Goal: Register for event/course

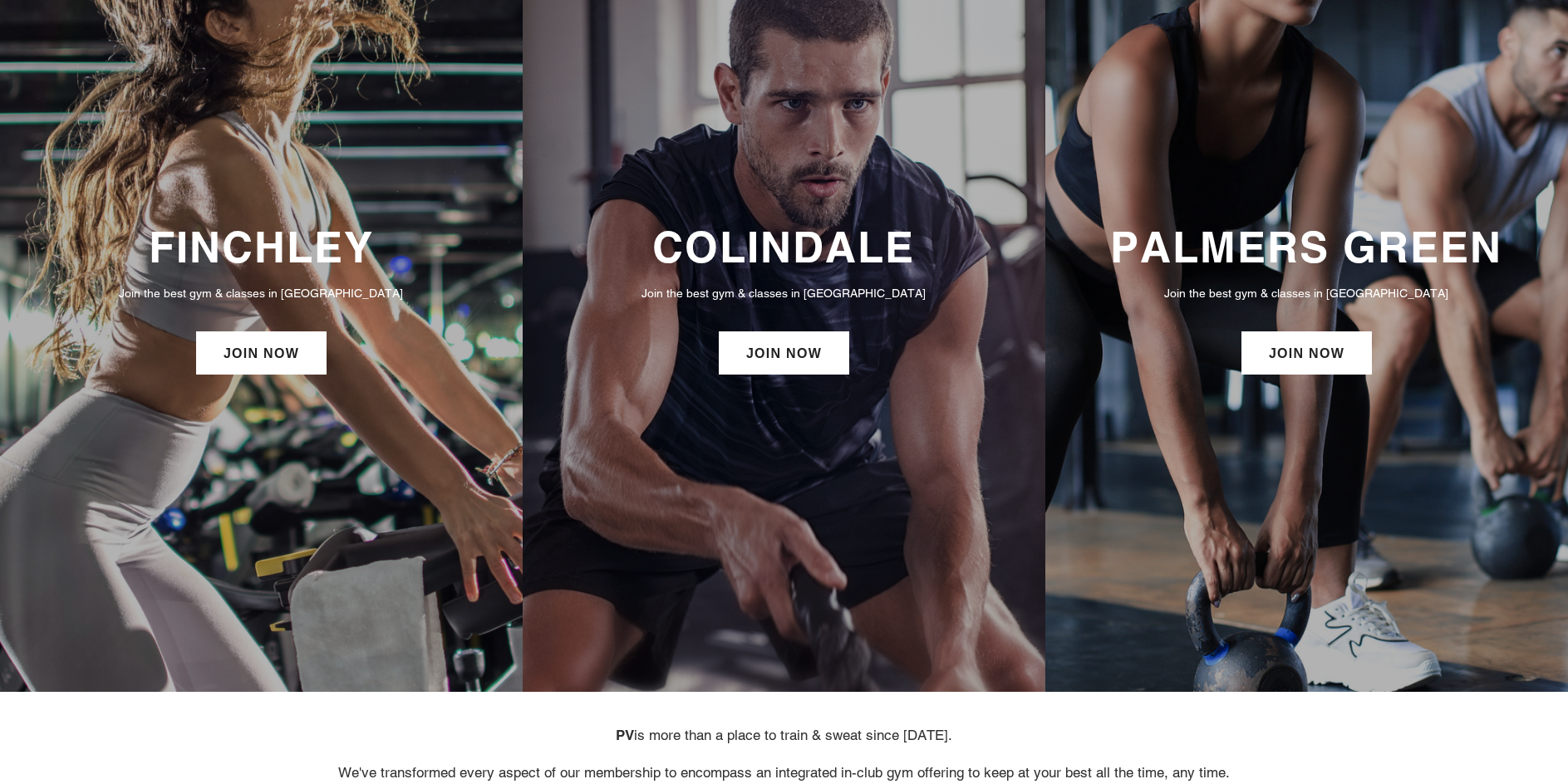
scroll to position [166, 0]
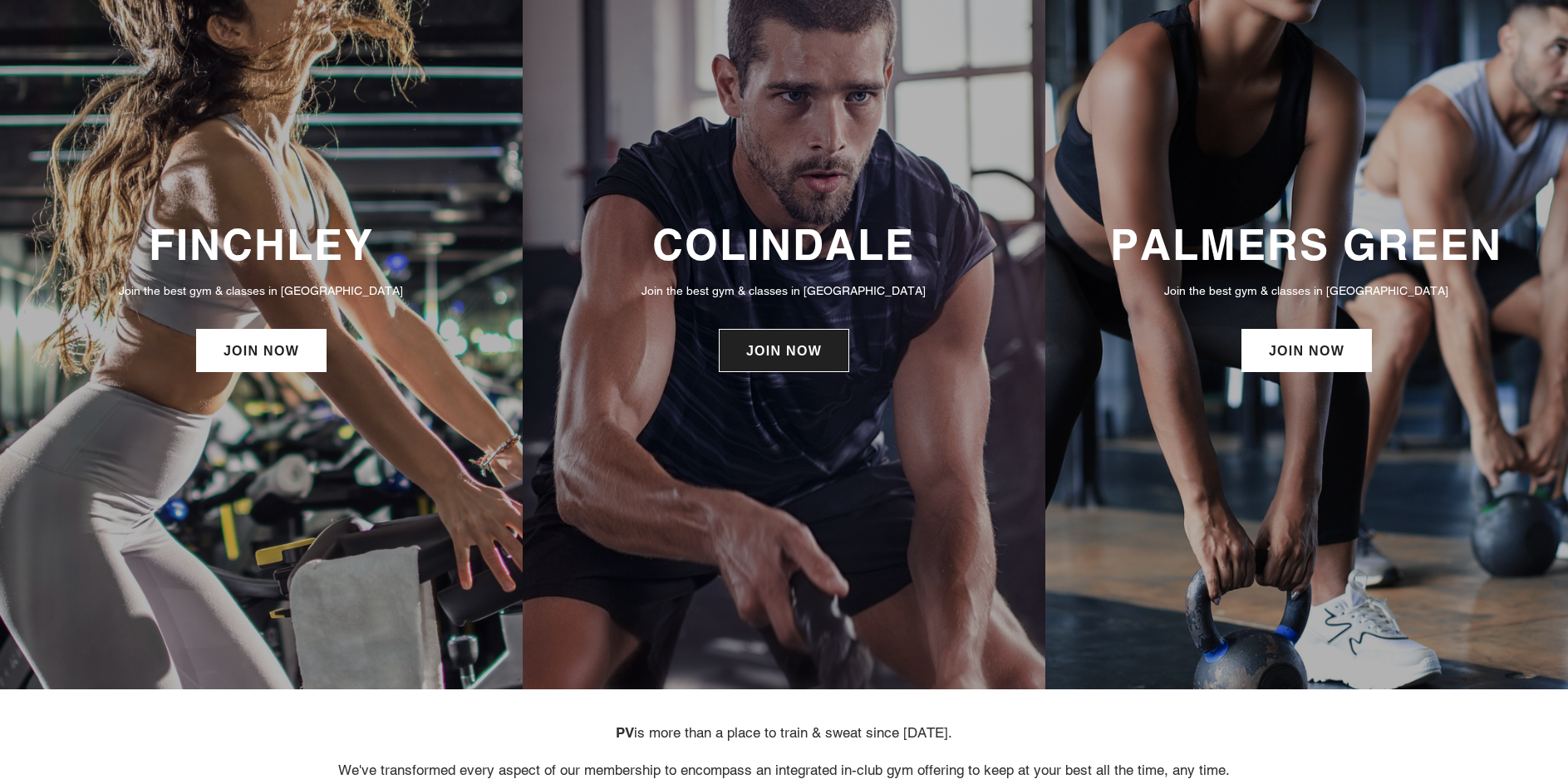
click at [825, 369] on link "JOIN NOW" at bounding box center [783, 350] width 130 height 43
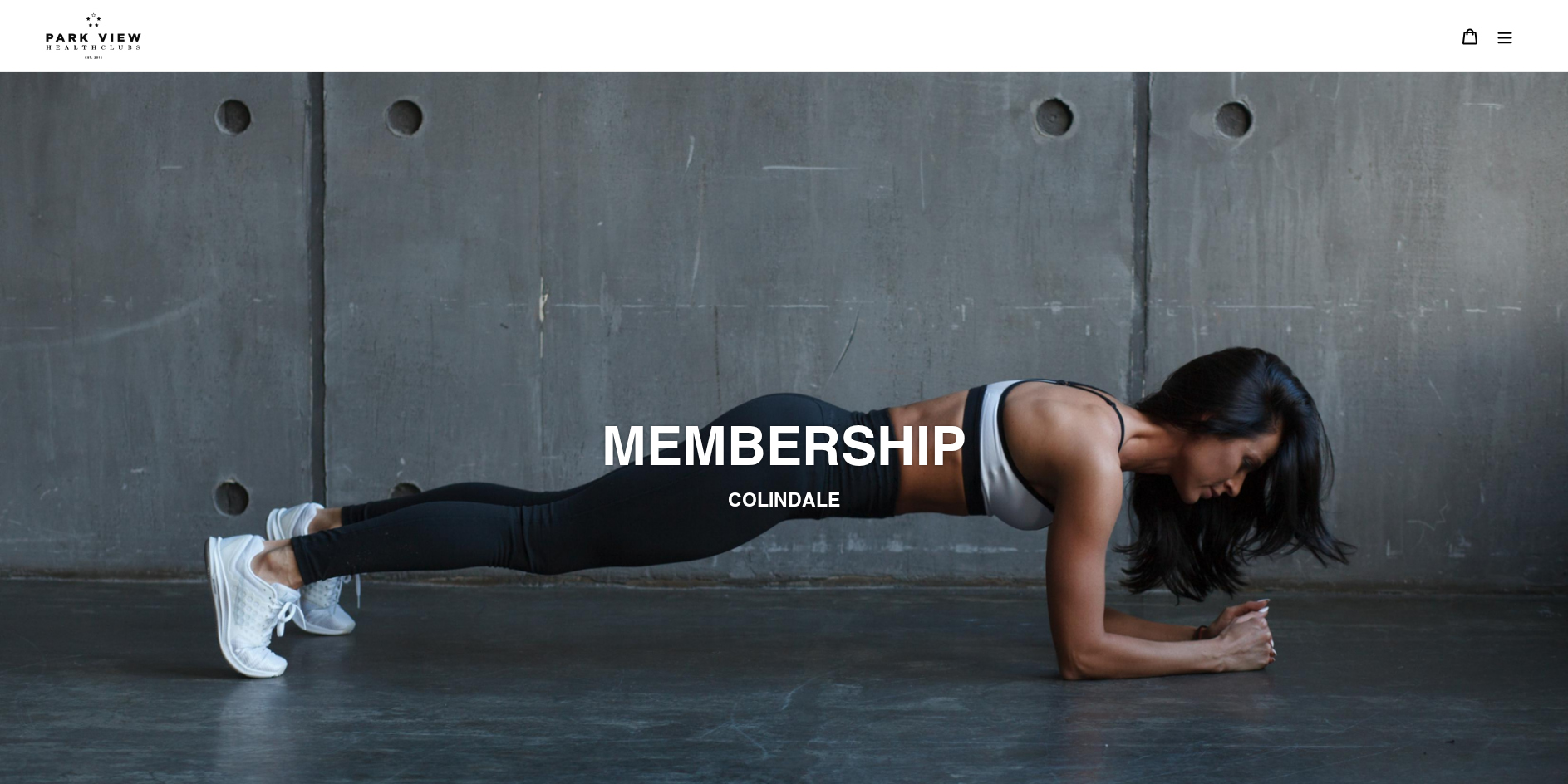
click at [976, 478] on h2 "MEMBERSHIP" at bounding box center [784, 445] width 906 height 65
drag, startPoint x: 802, startPoint y: 467, endPoint x: 779, endPoint y: 488, distance: 31.1
click at [792, 470] on h2 "MEMBERSHIP" at bounding box center [784, 445] width 906 height 65
click at [779, 504] on span "COLINDALE" at bounding box center [783, 499] width 112 height 23
click at [58, 33] on img at bounding box center [93, 36] width 96 height 46
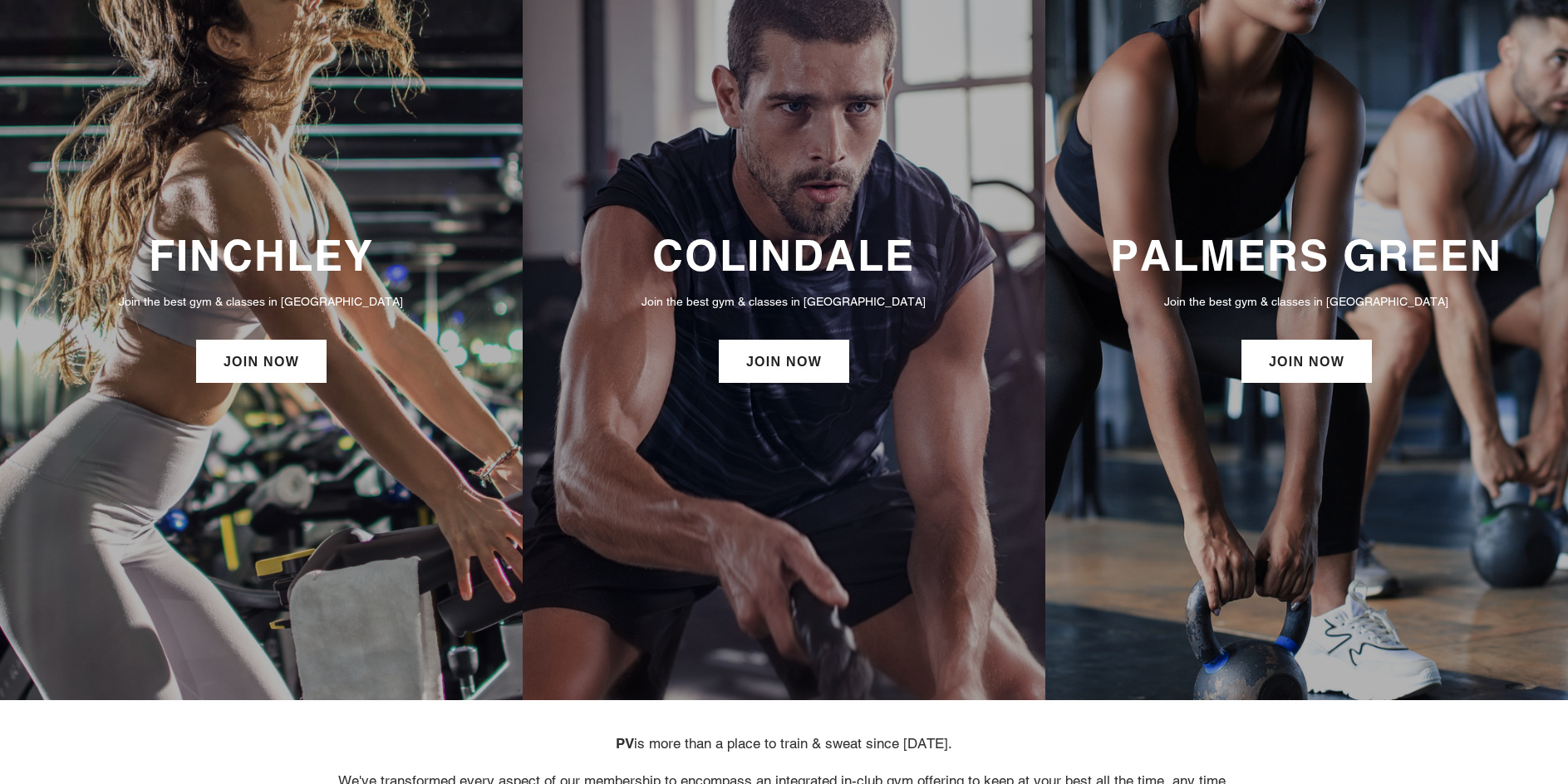
scroll to position [166, 0]
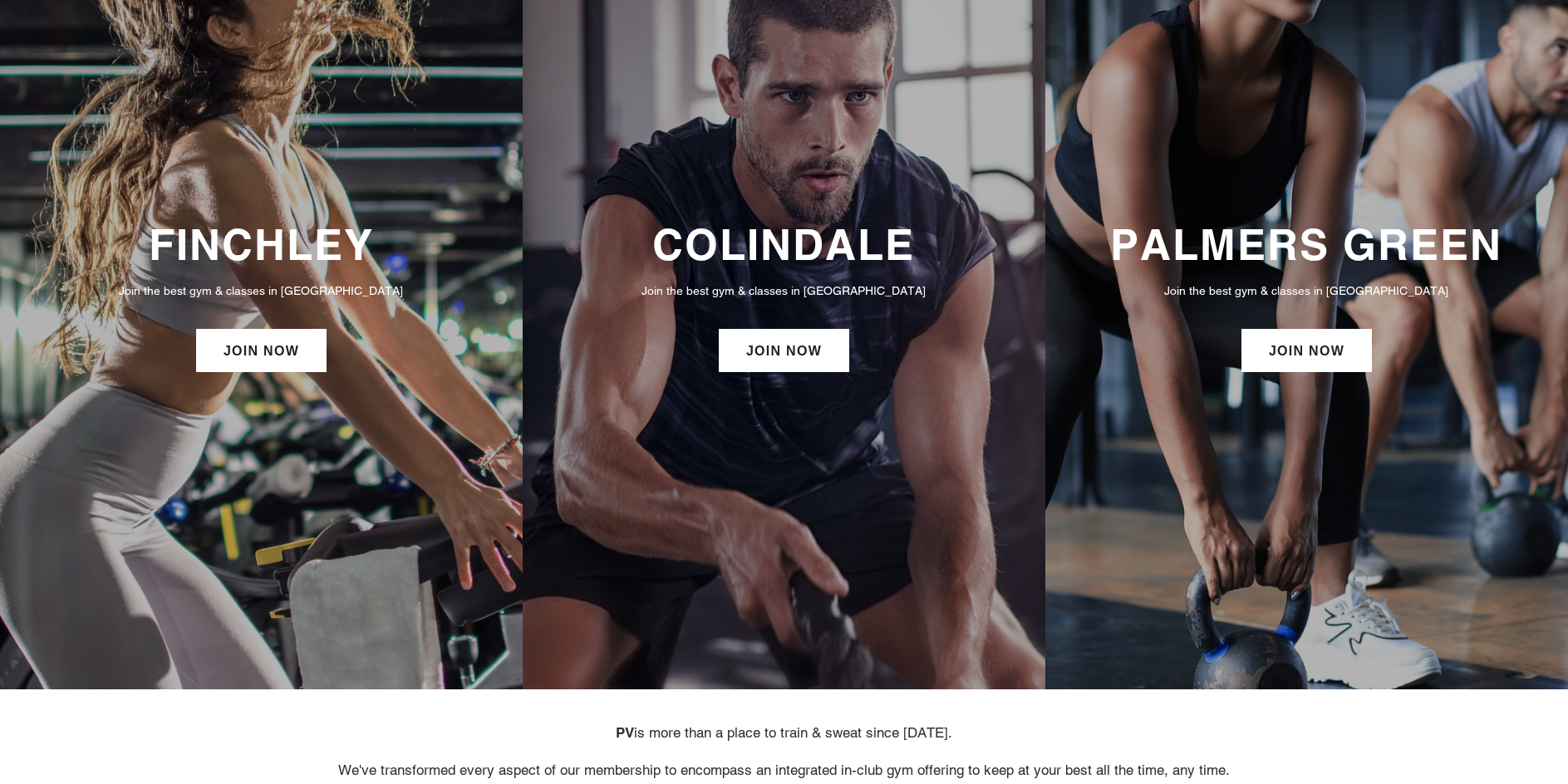
click at [776, 382] on div "COLINDALE Join the best gym & classes in London JOIN NOW" at bounding box center [784, 298] width 523 height 174
click at [792, 364] on link "JOIN NOW" at bounding box center [783, 350] width 130 height 43
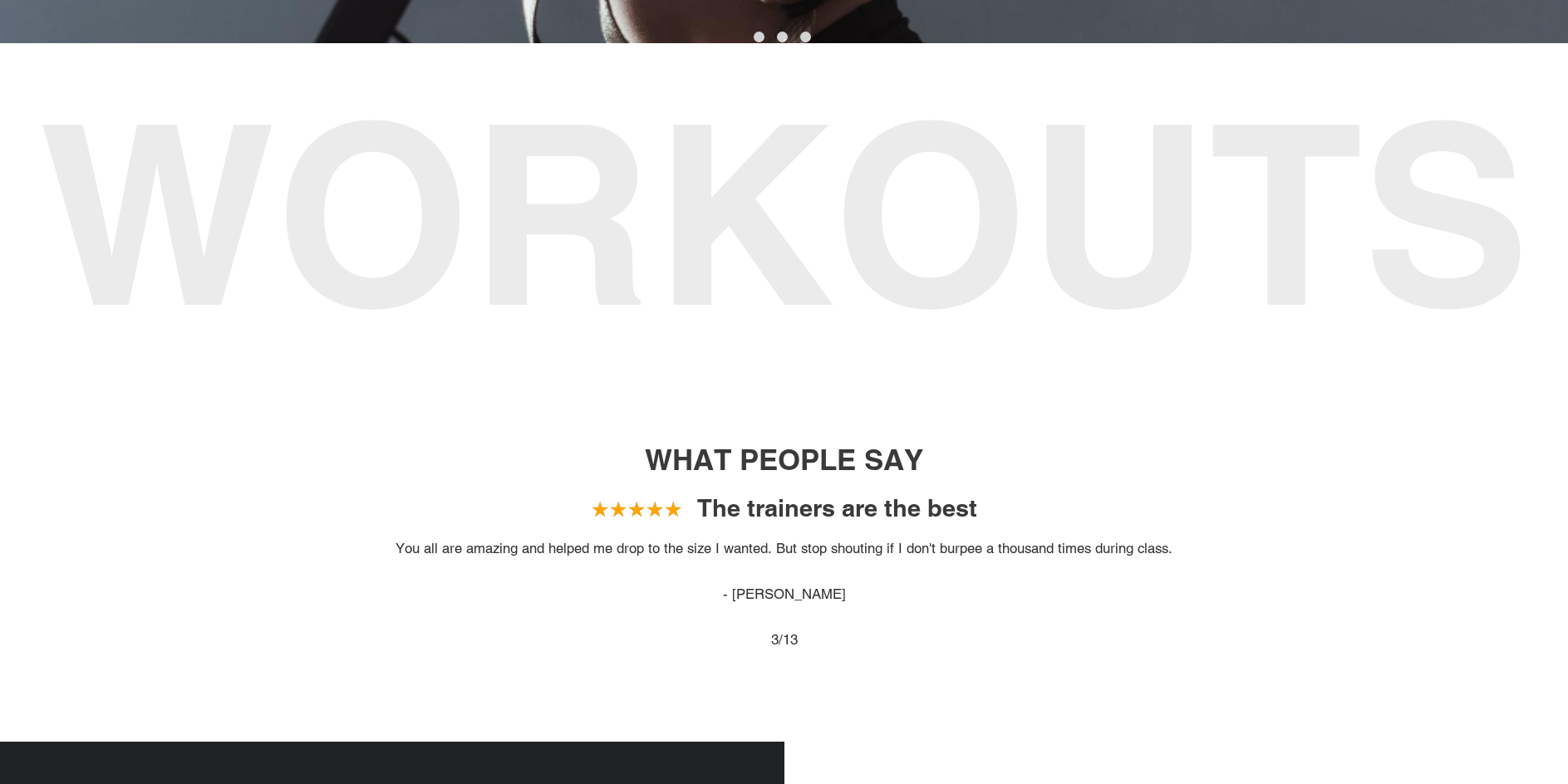
scroll to position [1329, 0]
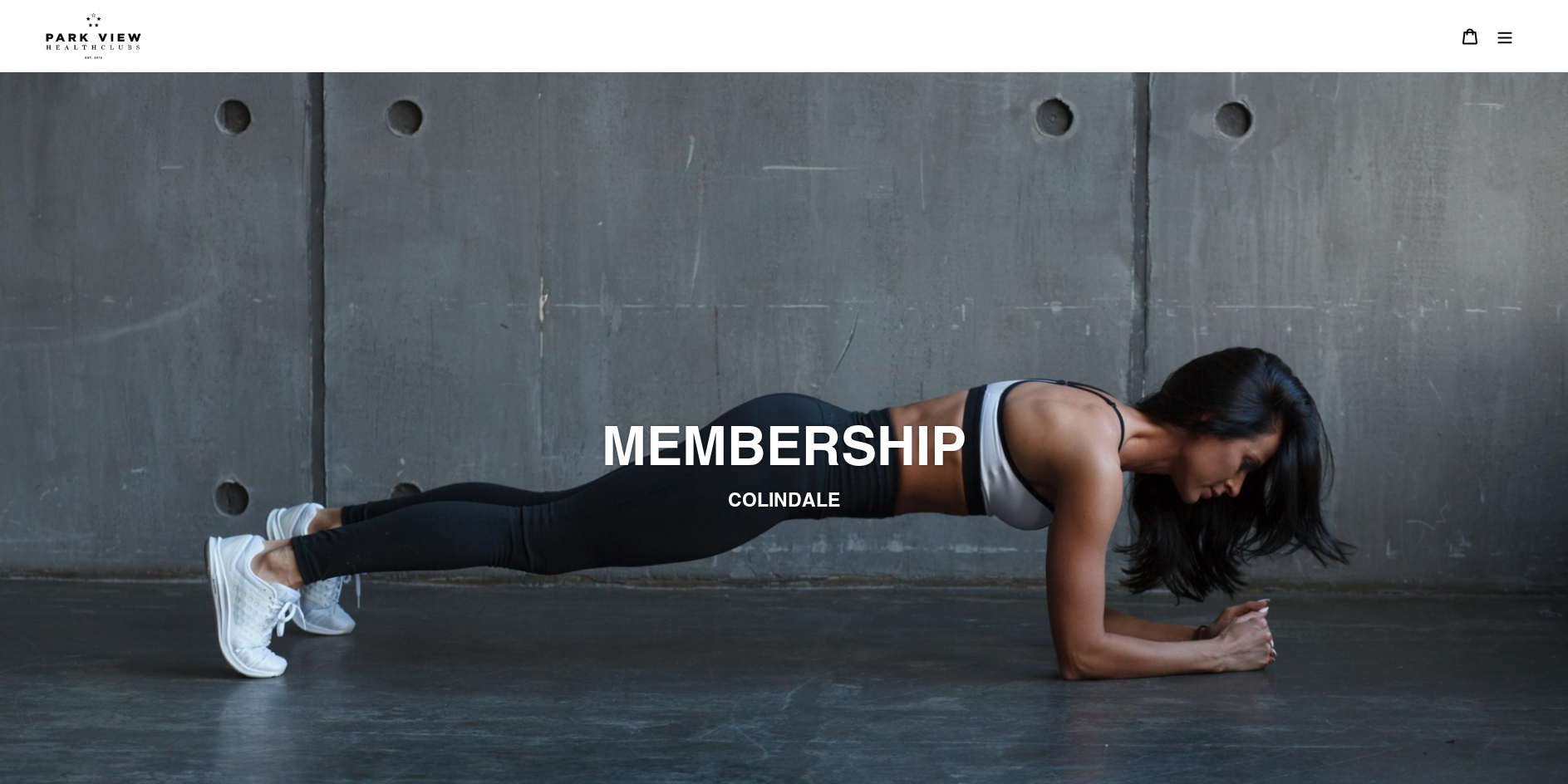
click at [1496, 48] on button "Menu" at bounding box center [1504, 36] width 35 height 36
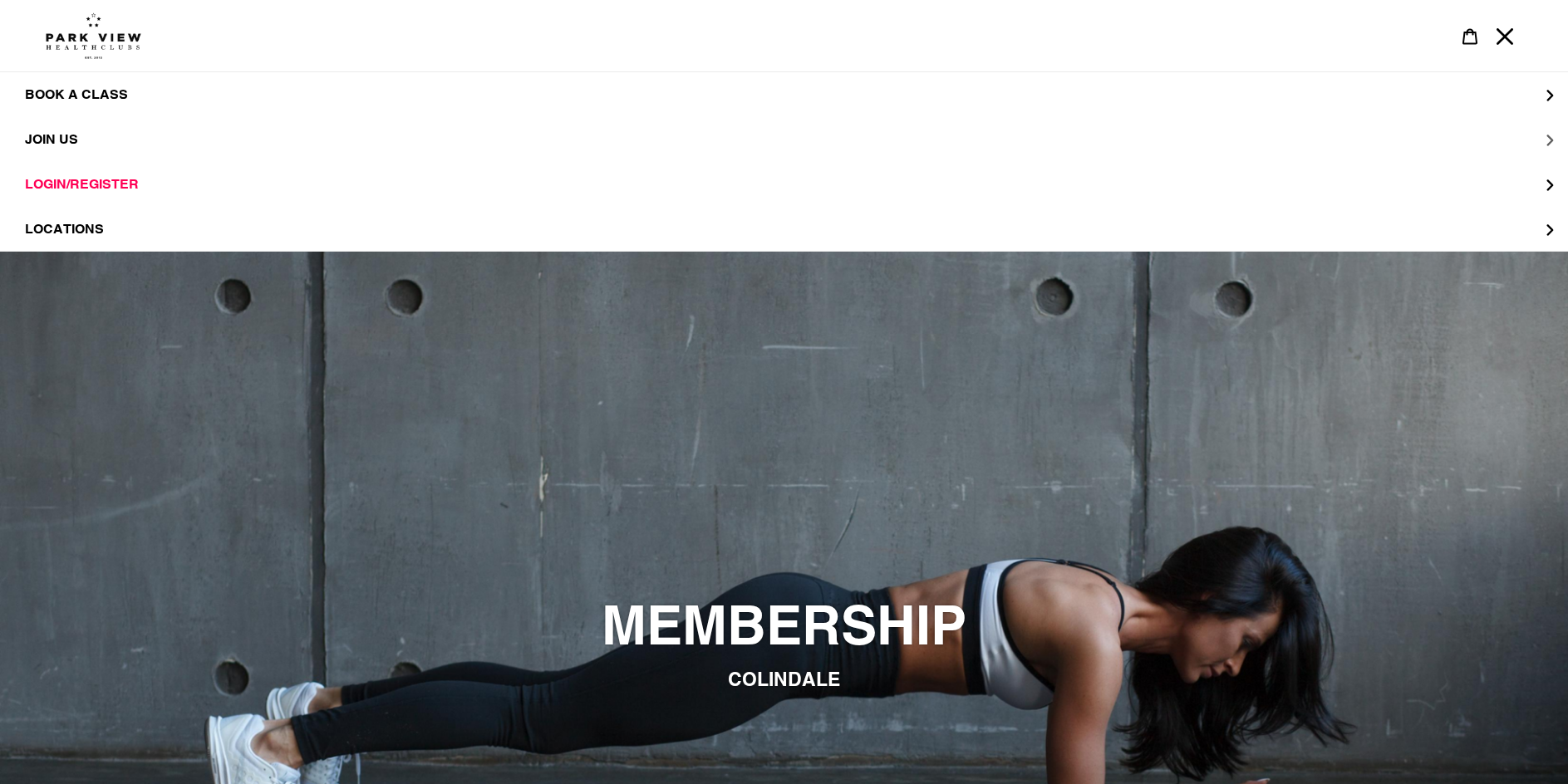
click at [316, 135] on button "JOIN US" at bounding box center [784, 139] width 1568 height 45
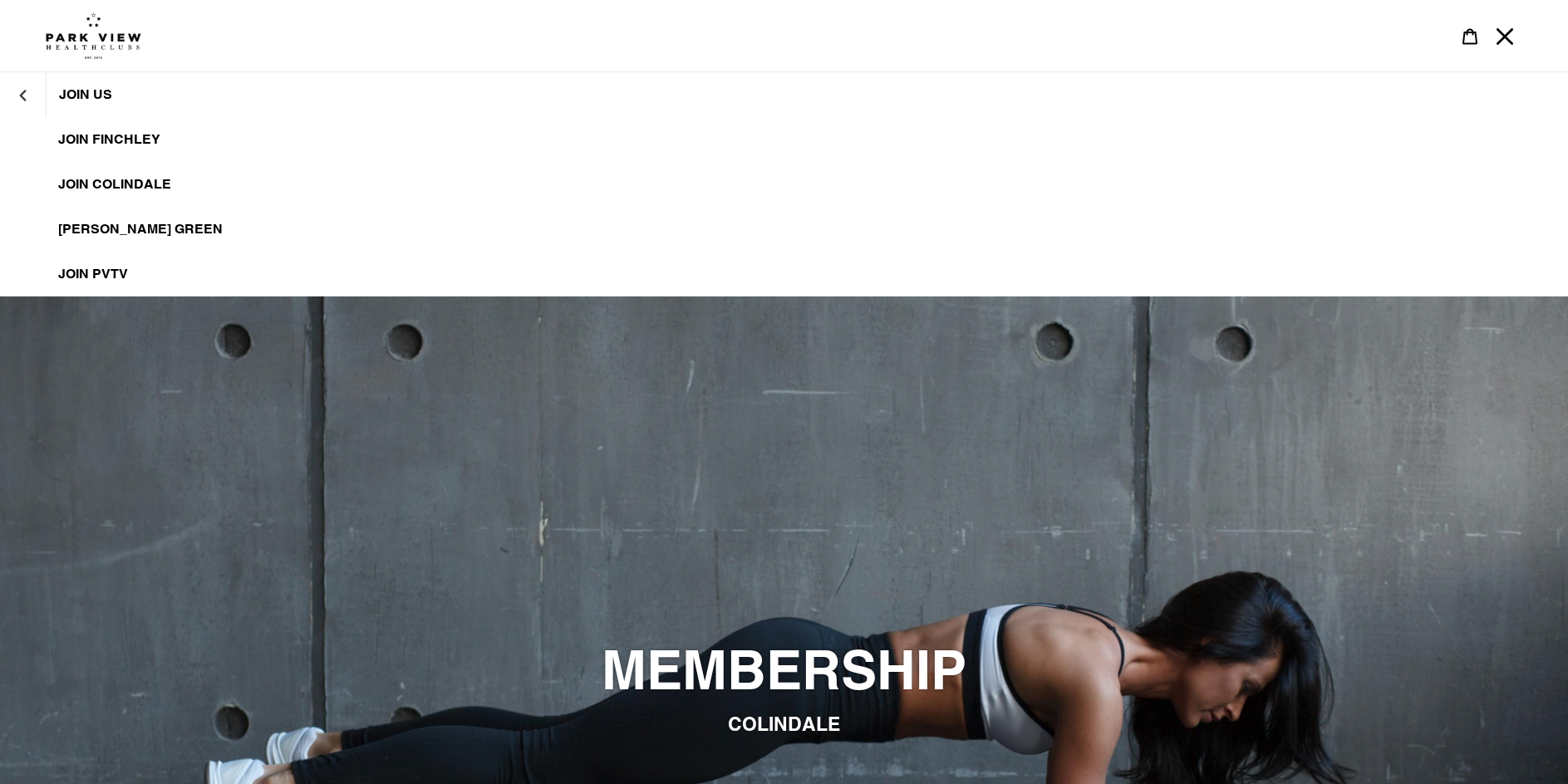
click at [165, 180] on span "JOIN Colindale" at bounding box center [115, 184] width 113 height 16
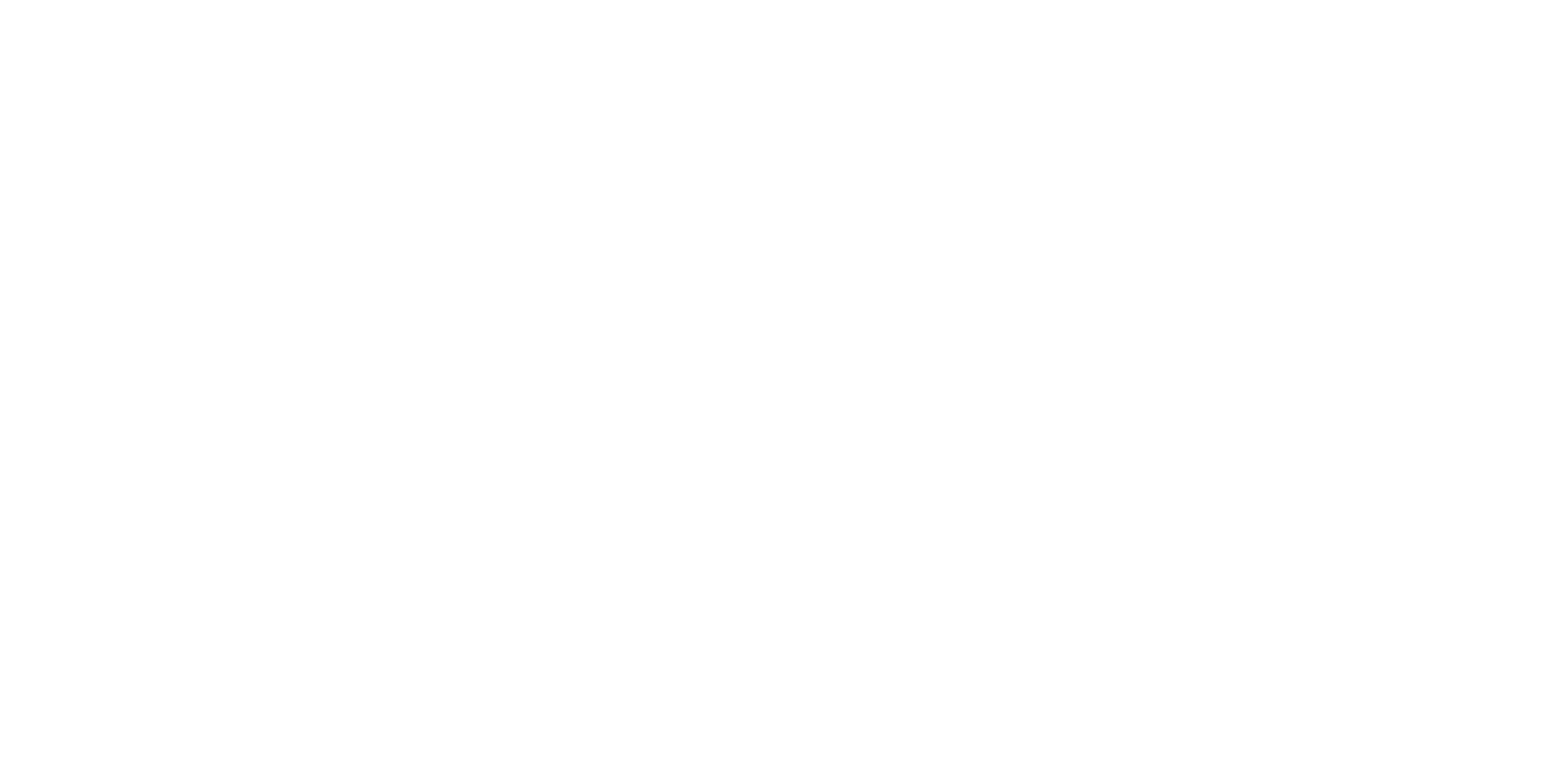
scroll to position [2042, 0]
